Goal: Information Seeking & Learning: Learn about a topic

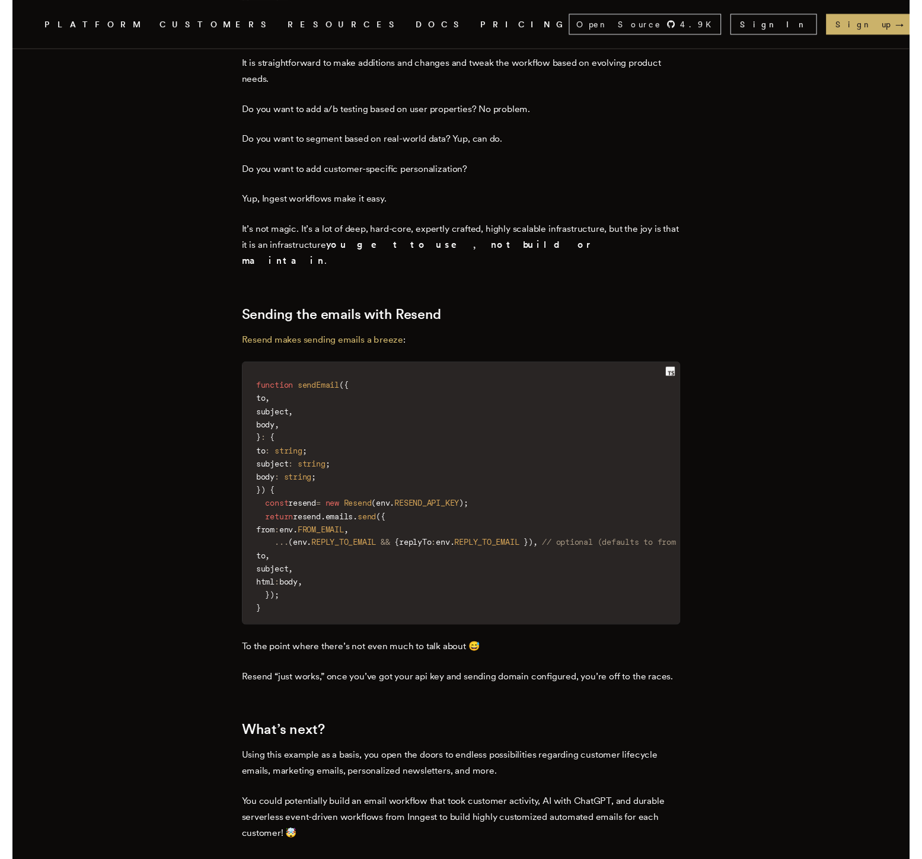
scroll to position [5340, 0]
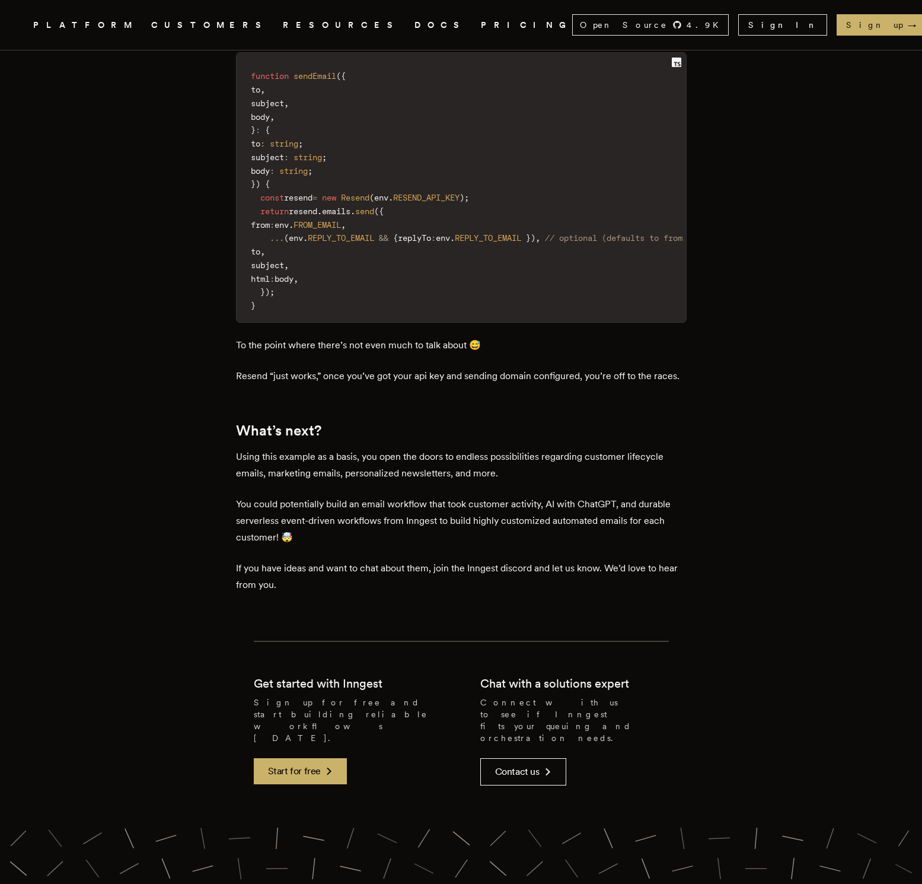
click at [448, 383] on p "Resend “just works,” once you’ve got your api key and sending domain configured…" at bounding box center [461, 376] width 451 height 17
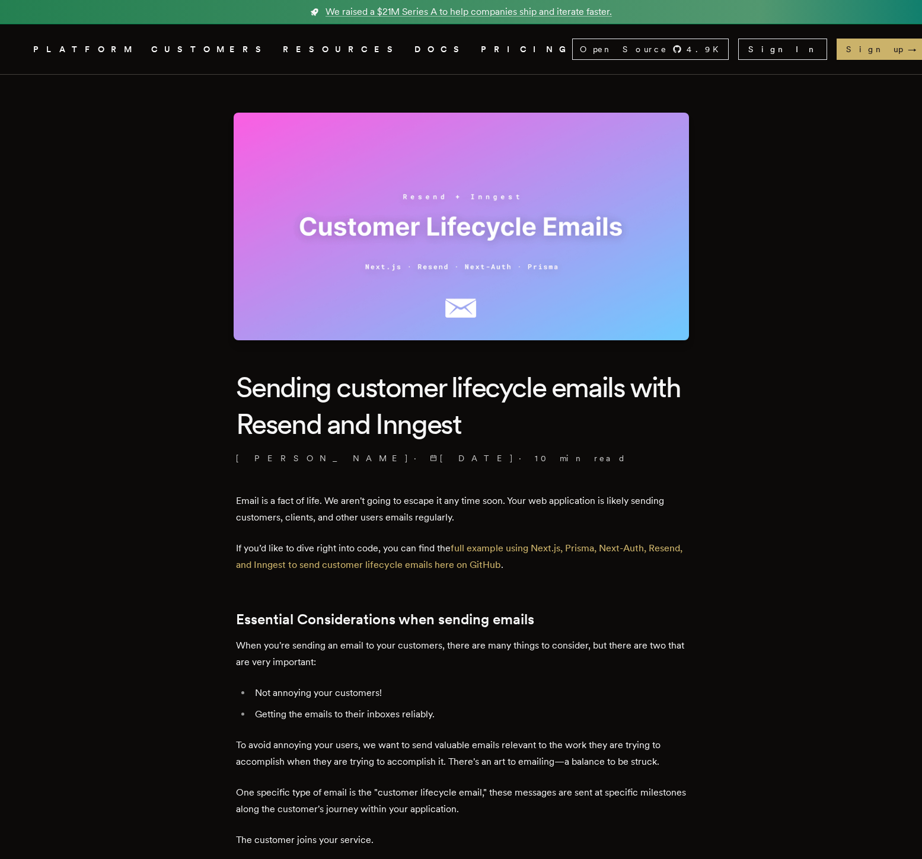
scroll to position [2097, 0]
